Goal: Task Accomplishment & Management: Use online tool/utility

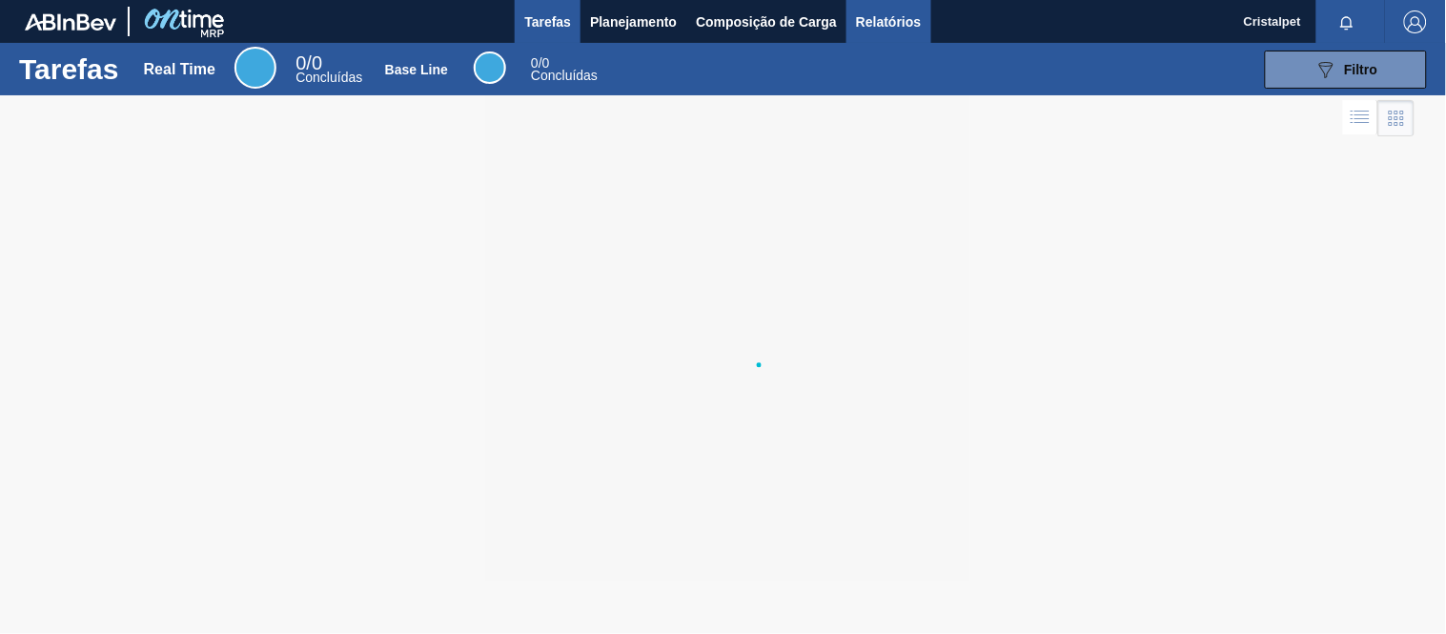
click at [889, 20] on span "Relatórios" at bounding box center [888, 21] width 65 height 23
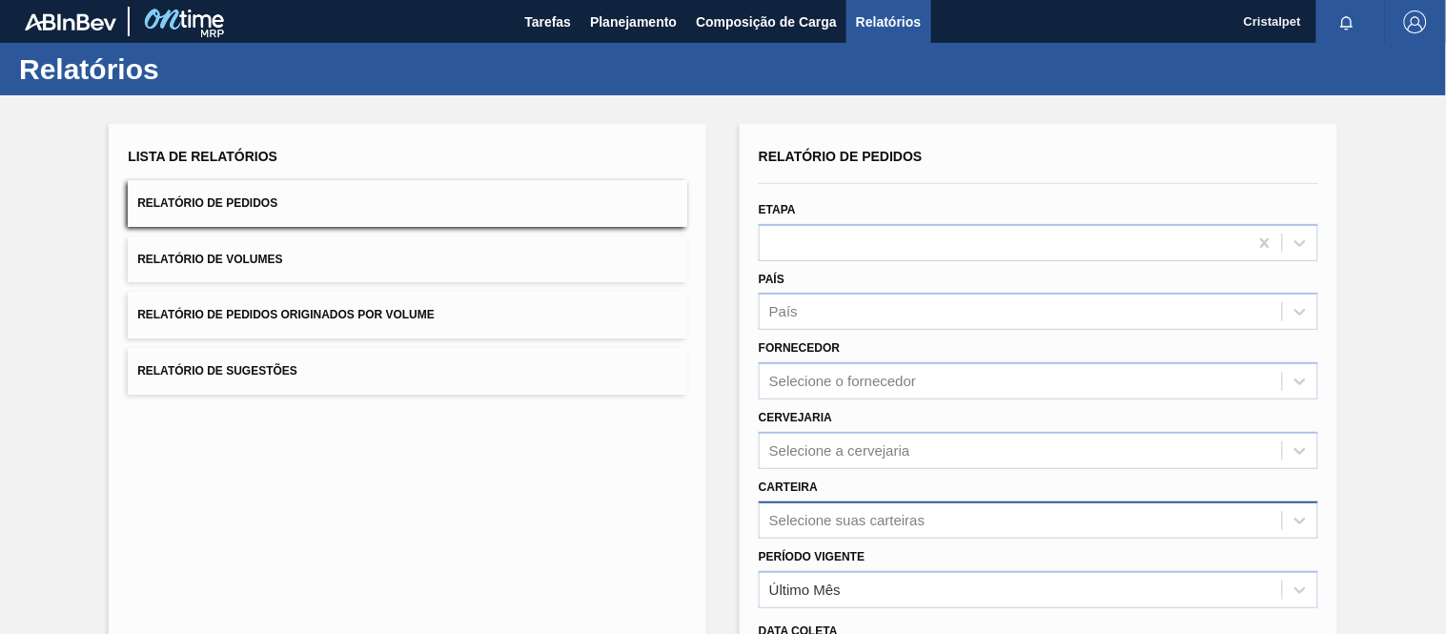
click at [802, 525] on div "Selecione suas carteiras" at bounding box center [1020, 520] width 522 height 28
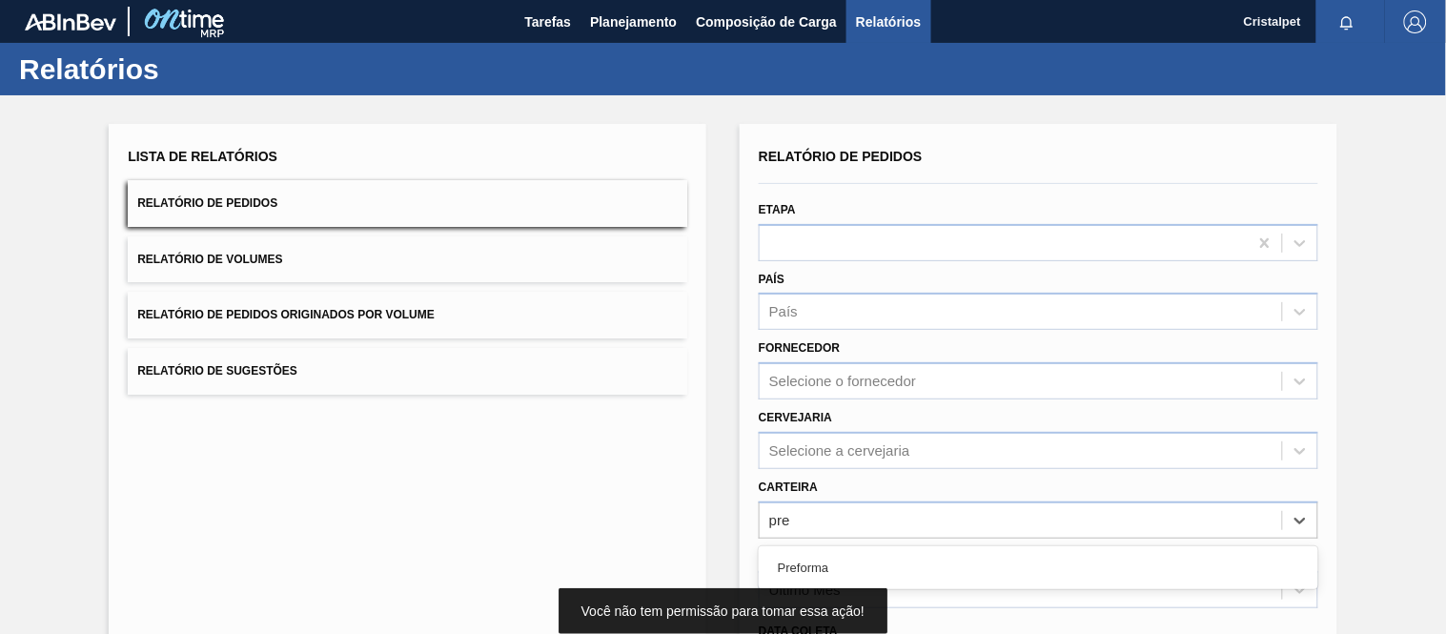
type input "pref"
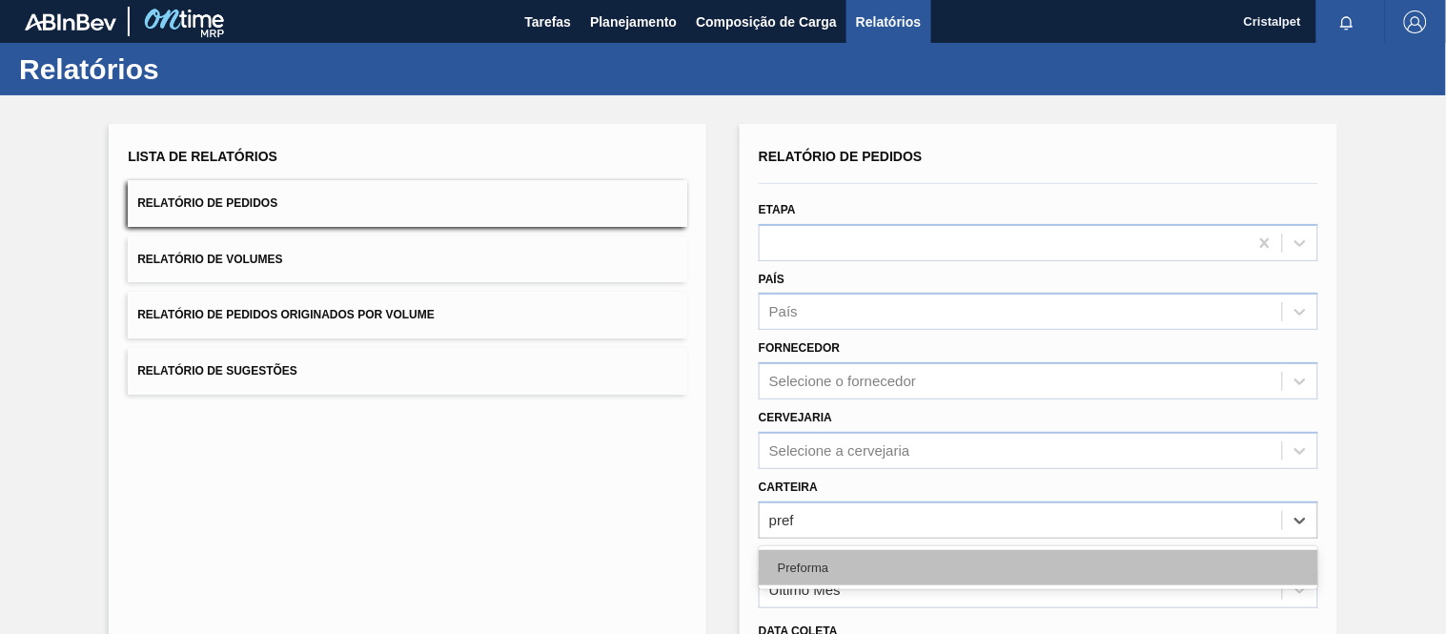
click at [795, 558] on div "Preforma" at bounding box center [1038, 567] width 559 height 35
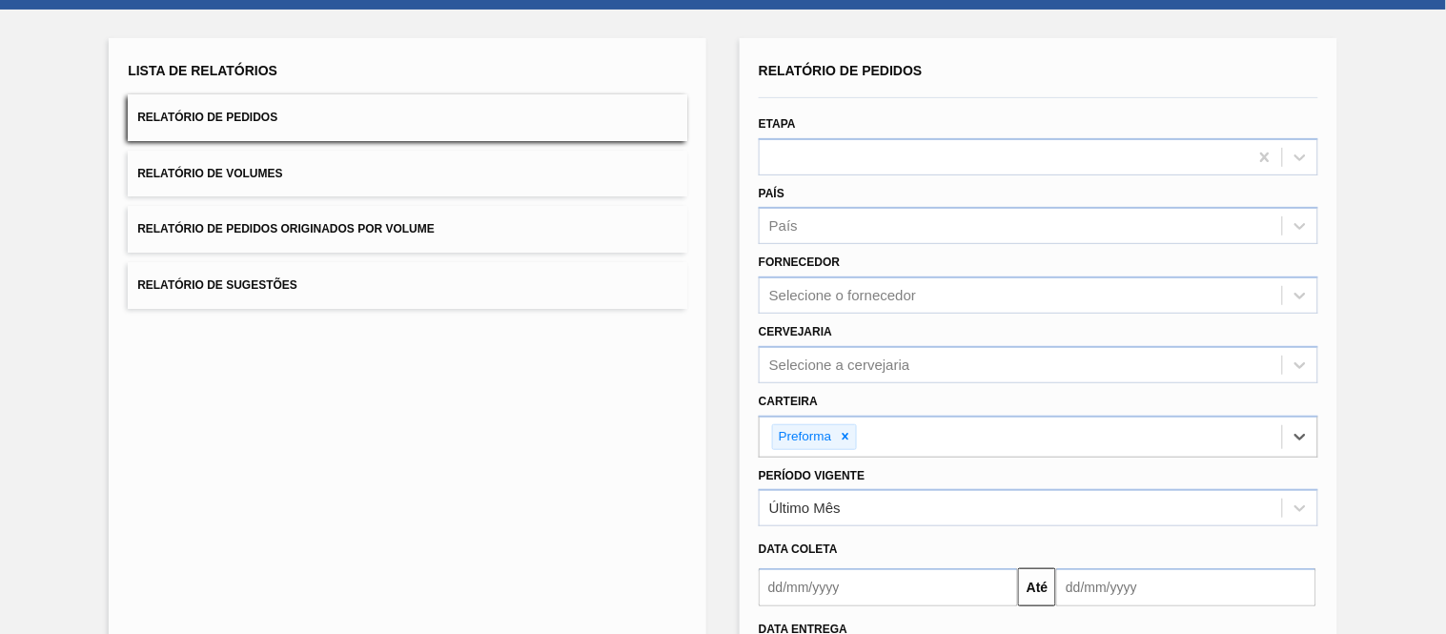
scroll to position [212, 0]
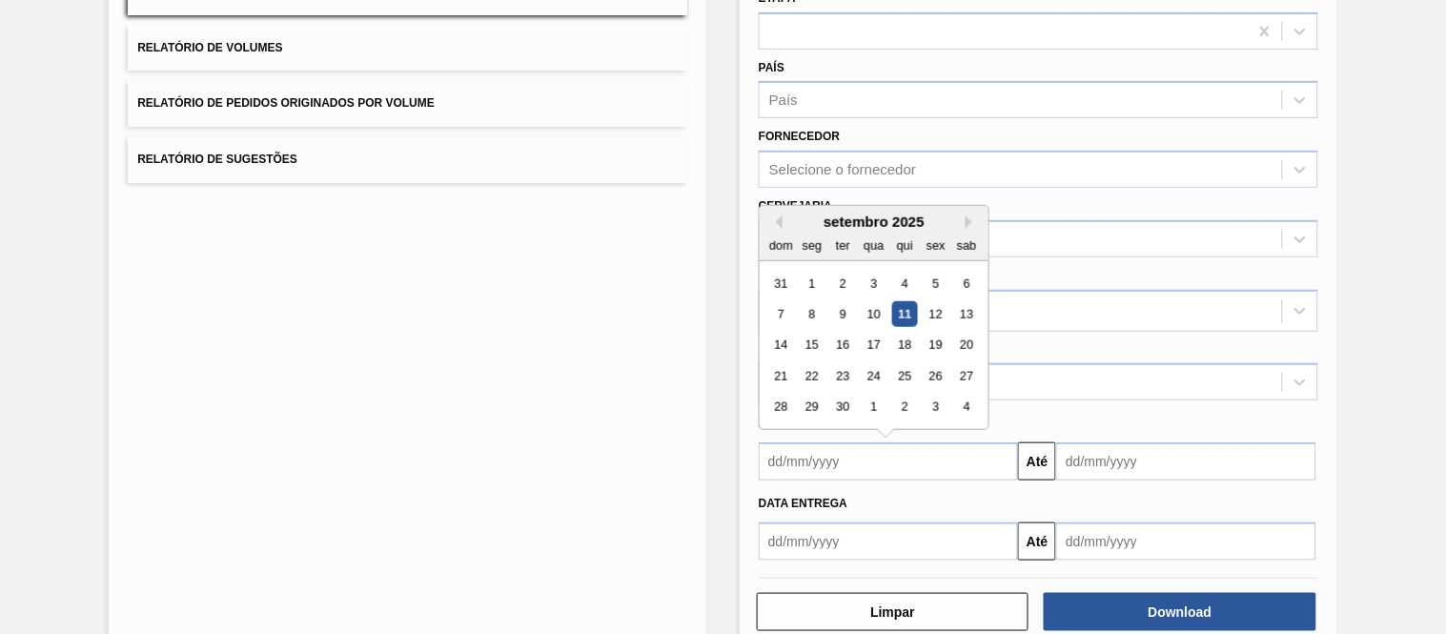
click at [810, 462] on input "text" at bounding box center [888, 461] width 259 height 38
click at [805, 268] on div "31 1 2 3 4 5 6" at bounding box center [873, 283] width 216 height 30
click at [802, 279] on div "1" at bounding box center [812, 284] width 26 height 26
type input "[DATE]"
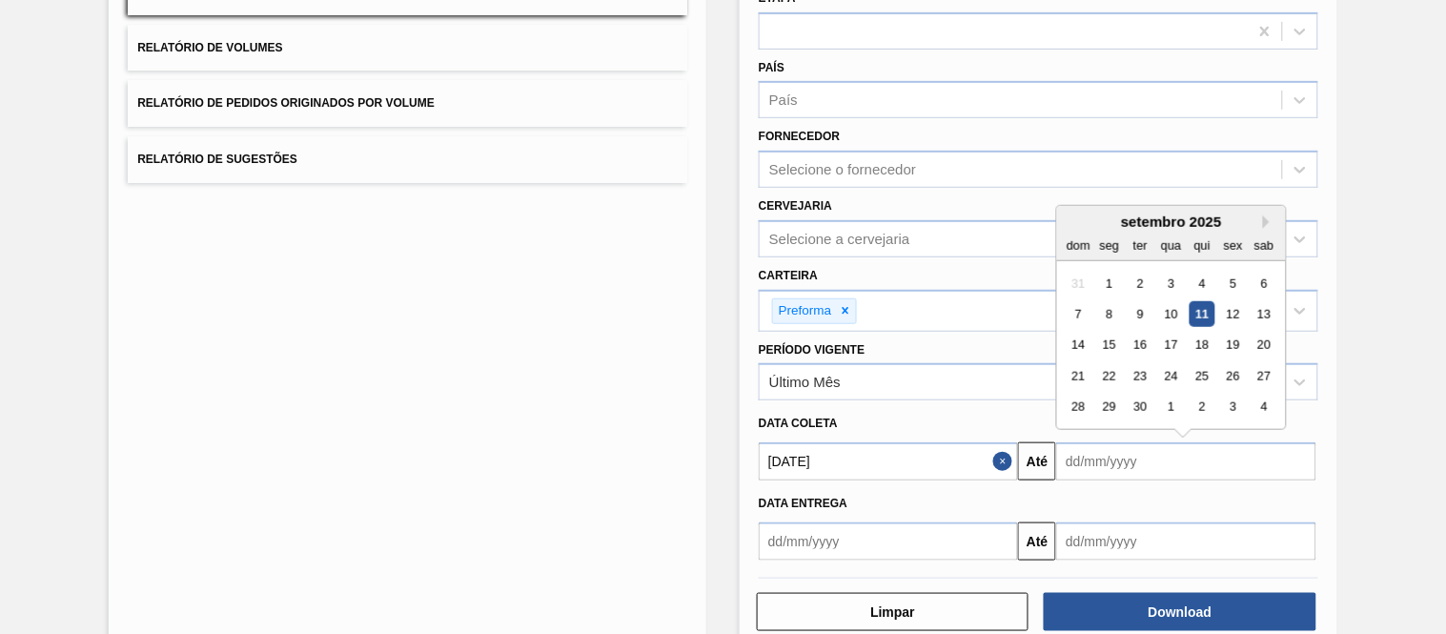
click at [1111, 463] on input "text" at bounding box center [1185, 461] width 259 height 38
click at [1140, 405] on div "30" at bounding box center [1140, 408] width 26 height 26
type input "[DATE]"
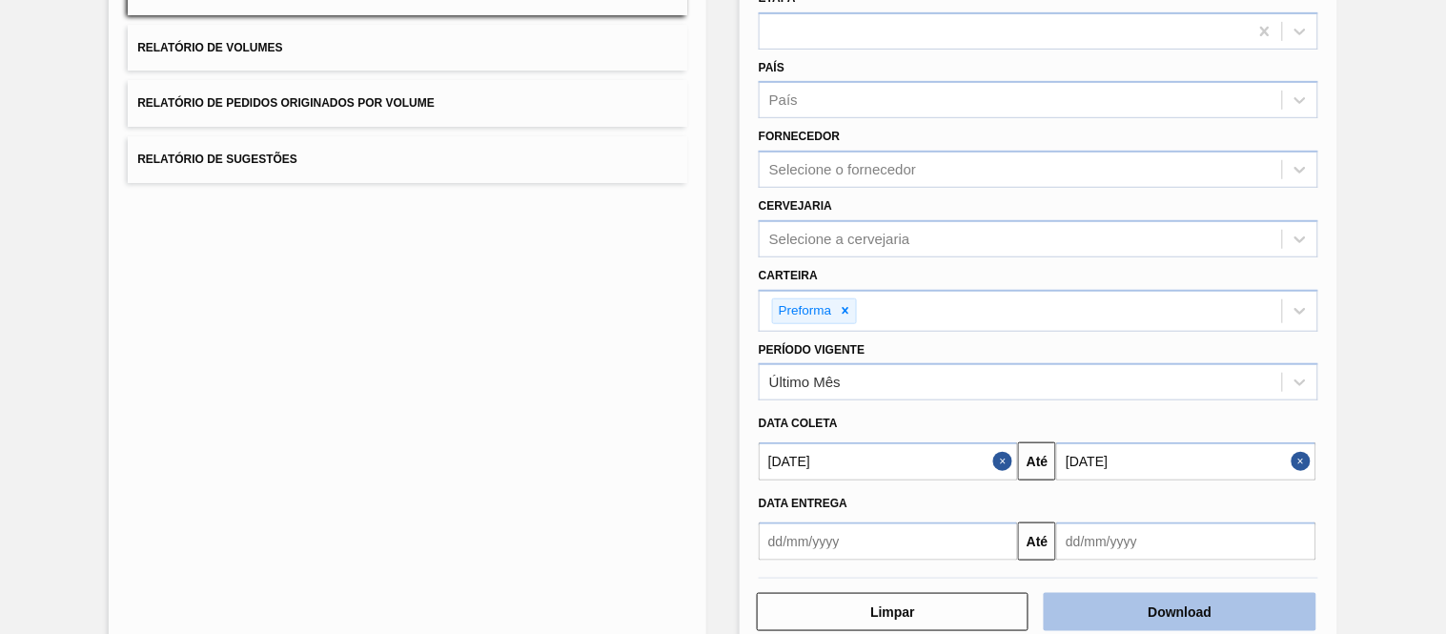
click at [1183, 600] on button "Download" at bounding box center [1179, 612] width 272 height 38
